Goal: Information Seeking & Learning: Compare options

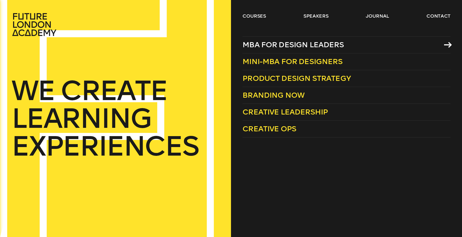
click at [297, 48] on span "MBA for Design Leaders" at bounding box center [292, 44] width 101 height 9
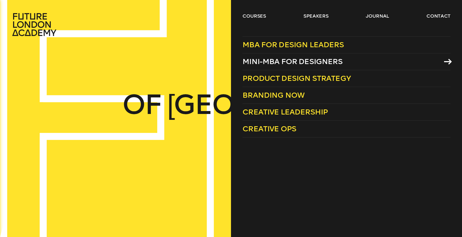
click at [288, 62] on span "Mini-MBA for Designers" at bounding box center [292, 61] width 100 height 9
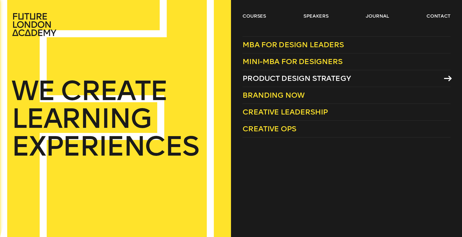
click at [315, 75] on span "Product Design Strategy" at bounding box center [296, 78] width 108 height 9
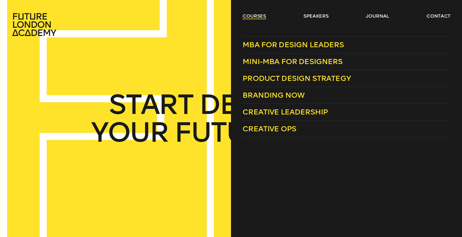
click at [249, 17] on link "courses" at bounding box center [254, 16] width 24 height 6
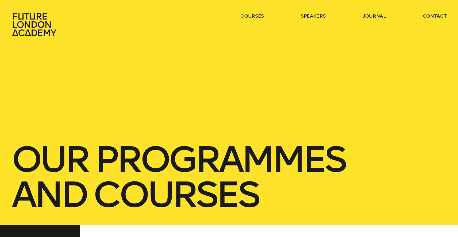
click at [249, 17] on link "courses" at bounding box center [252, 16] width 24 height 6
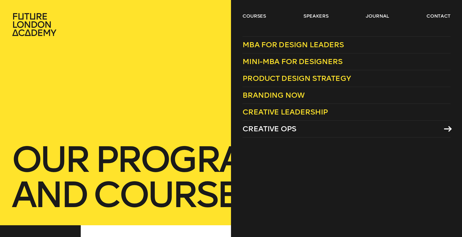
click at [293, 133] on span "Creative Ops" at bounding box center [269, 129] width 54 height 9
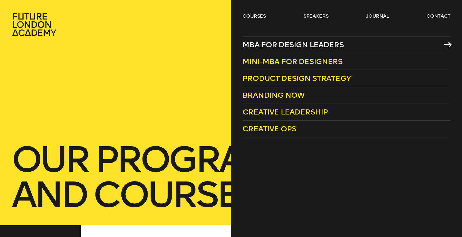
click at [288, 44] on span "MBA for Design Leaders" at bounding box center [292, 44] width 101 height 9
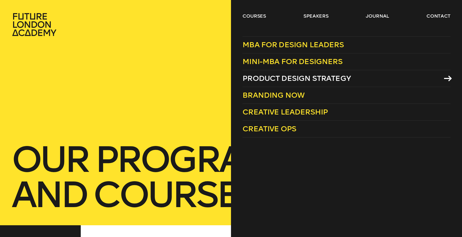
click at [294, 79] on span "Product Design Strategy" at bounding box center [296, 78] width 108 height 9
click at [282, 76] on span "Product Design Strategy" at bounding box center [296, 78] width 108 height 9
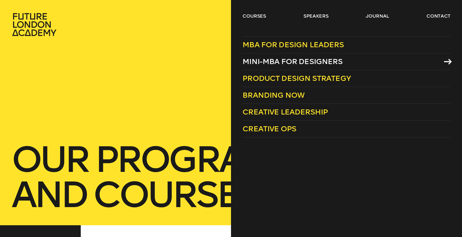
click at [286, 58] on span "Mini-MBA for Designers" at bounding box center [292, 61] width 100 height 9
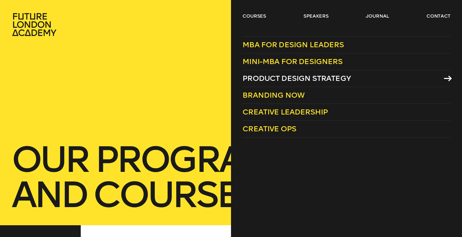
click at [284, 80] on span "Product Design Strategy" at bounding box center [296, 78] width 108 height 9
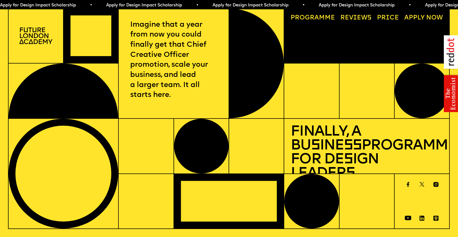
click at [383, 16] on link "Price" at bounding box center [388, 18] width 28 height 13
click at [386, 16] on link "Price" at bounding box center [388, 18] width 28 height 13
click at [309, 17] on link "Progr a mme" at bounding box center [312, 18] width 51 height 13
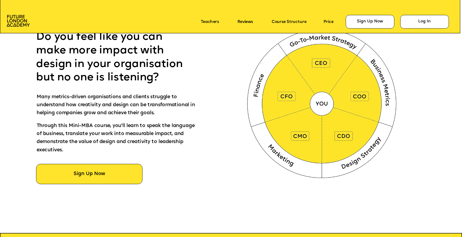
scroll to position [318, 0]
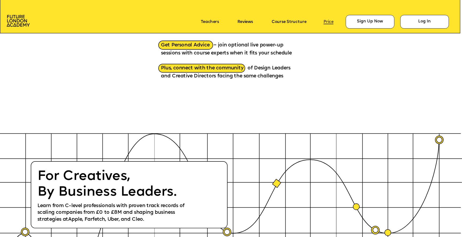
click at [328, 22] on link "Price" at bounding box center [328, 22] width 10 height 5
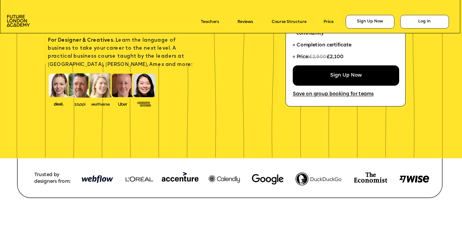
scroll to position [0, 0]
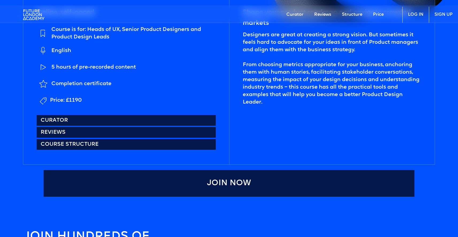
scroll to position [280, 0]
drag, startPoint x: 87, startPoint y: 101, endPoint x: 63, endPoint y: 98, distance: 25.0
click at [63, 98] on li "Price: £1190" at bounding box center [126, 100] width 179 height 13
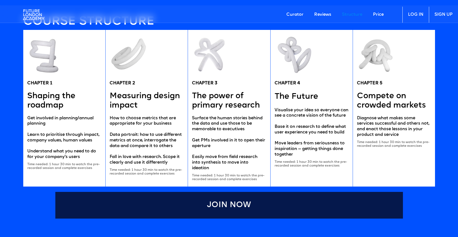
scroll to position [1050, 0]
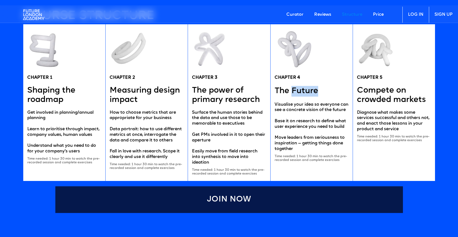
drag, startPoint x: 301, startPoint y: 92, endPoint x: 318, endPoint y: 92, distance: 16.8
click at [318, 92] on div "CHAPTER 4 The Future Visualise your idea so everyone can see a concrete vision …" at bounding box center [311, 102] width 82 height 157
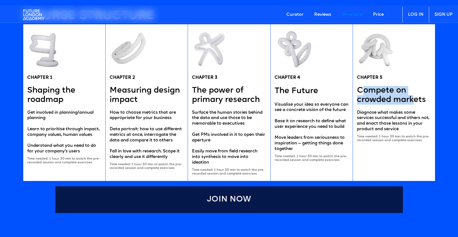
drag, startPoint x: 365, startPoint y: 87, endPoint x: 412, endPoint y: 99, distance: 48.0
click at [412, 99] on h5 "Compete on crowded markets" at bounding box center [394, 95] width 74 height 19
click at [445, 208] on body "Curator Reviews Structure Price LOG IN SIGN UP Learn from VP of Product Design …" at bounding box center [229, 6] width 458 height 2112
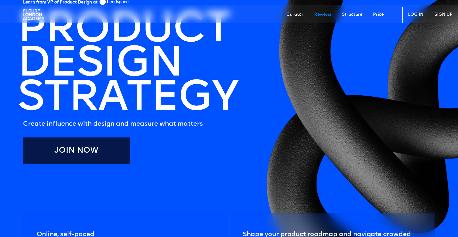
scroll to position [0, 0]
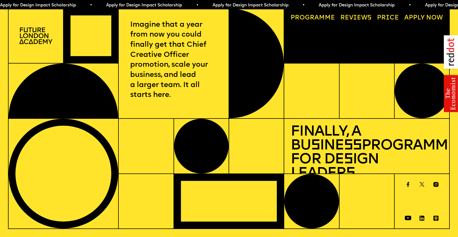
click at [386, 17] on link "Price" at bounding box center [388, 18] width 28 height 13
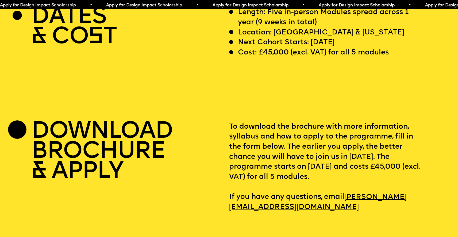
scroll to position [1899, 0]
drag, startPoint x: 260, startPoint y: 71, endPoint x: 329, endPoint y: 71, distance: 68.4
click at [329, 58] on p "Cost: £45,000 (excl. VAT) for all 5 modules" at bounding box center [313, 53] width 151 height 10
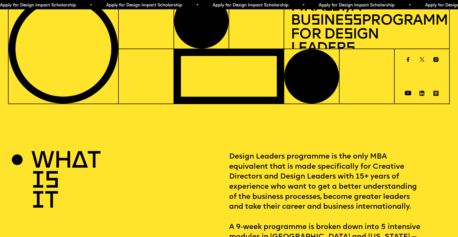
scroll to position [0, 0]
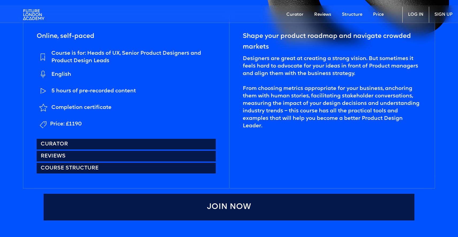
scroll to position [261, 0]
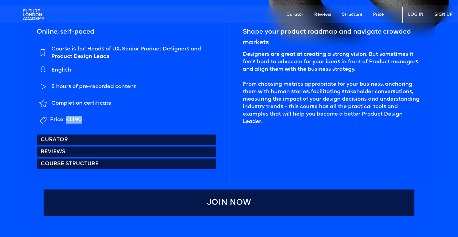
drag, startPoint x: 84, startPoint y: 121, endPoint x: 65, endPoint y: 119, distance: 18.5
click at [65, 119] on li "Price: £1190" at bounding box center [126, 119] width 179 height 13
copy div "£1190"
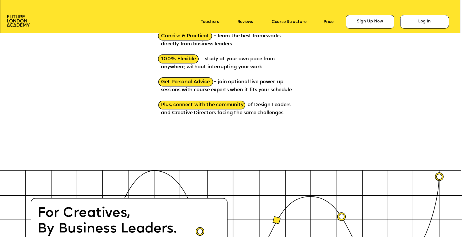
scroll to position [747, 0]
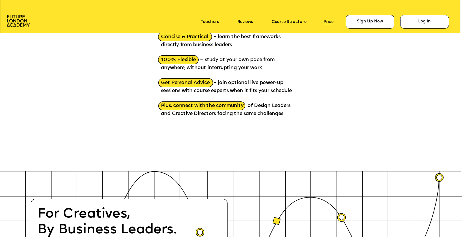
click at [328, 24] on link "Price" at bounding box center [328, 22] width 10 height 5
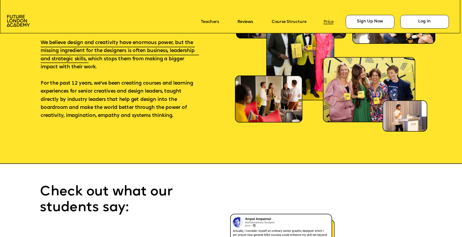
scroll to position [3586, 0]
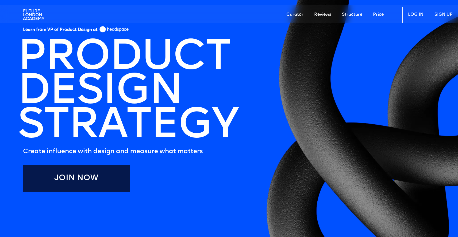
scroll to position [5, 0]
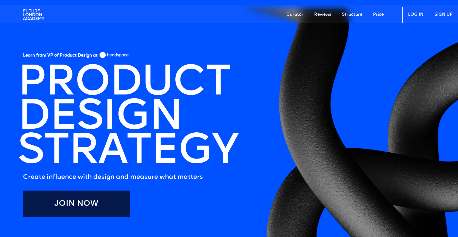
click at [150, 176] on h5 "Create influence with design and measure what matters" at bounding box center [130, 177] width 215 height 11
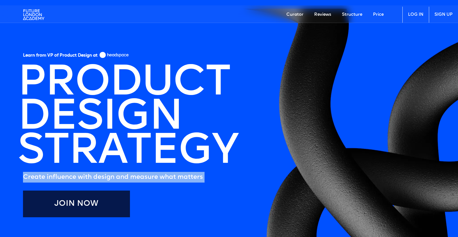
click at [150, 176] on h5 "Create influence with design and measure what matters" at bounding box center [130, 177] width 215 height 11
copy h5 "Create influence with design and measure what matters"
